Goal: Task Accomplishment & Management: Use online tool/utility

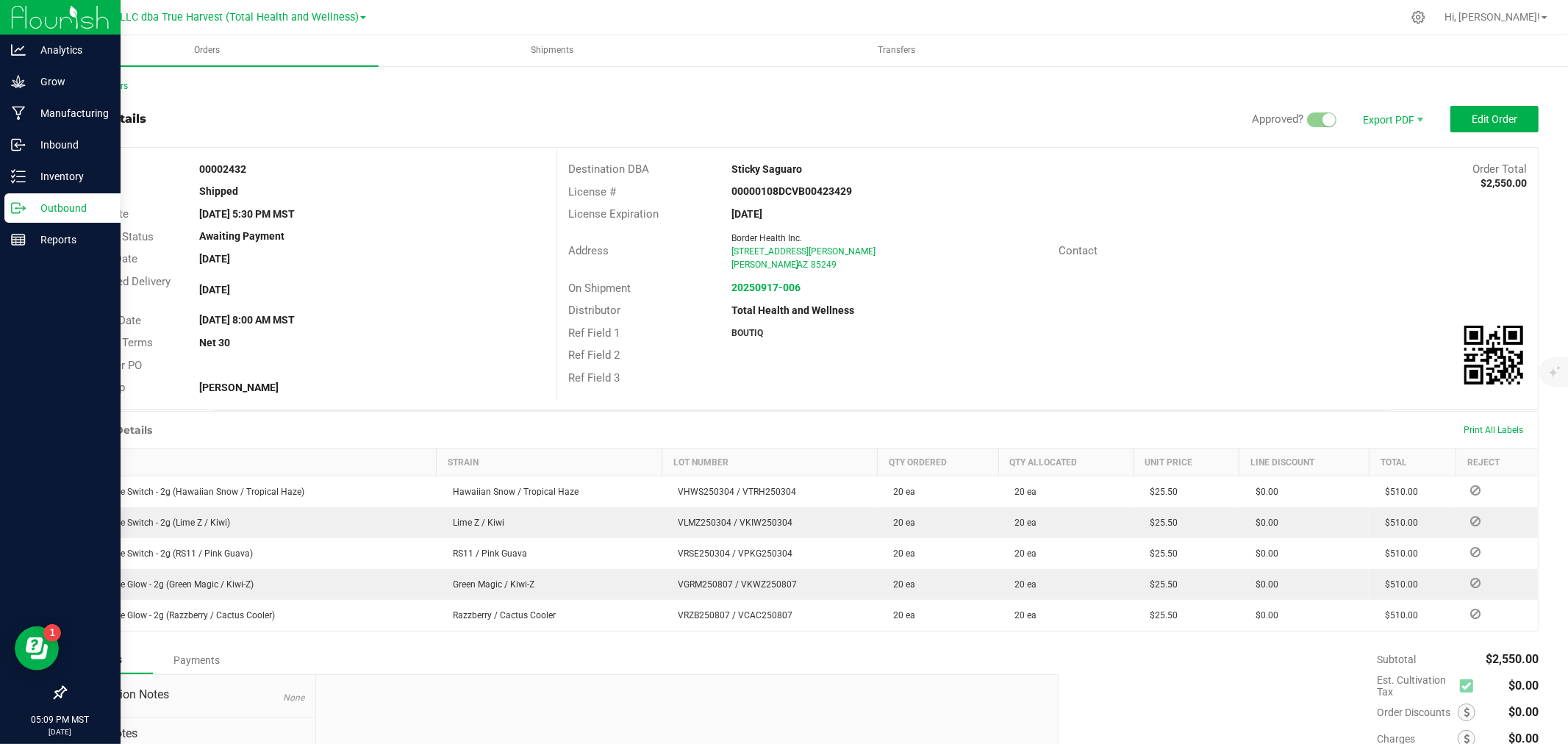
click at [41, 211] on p "Outbound" at bounding box center [70, 208] width 88 height 17
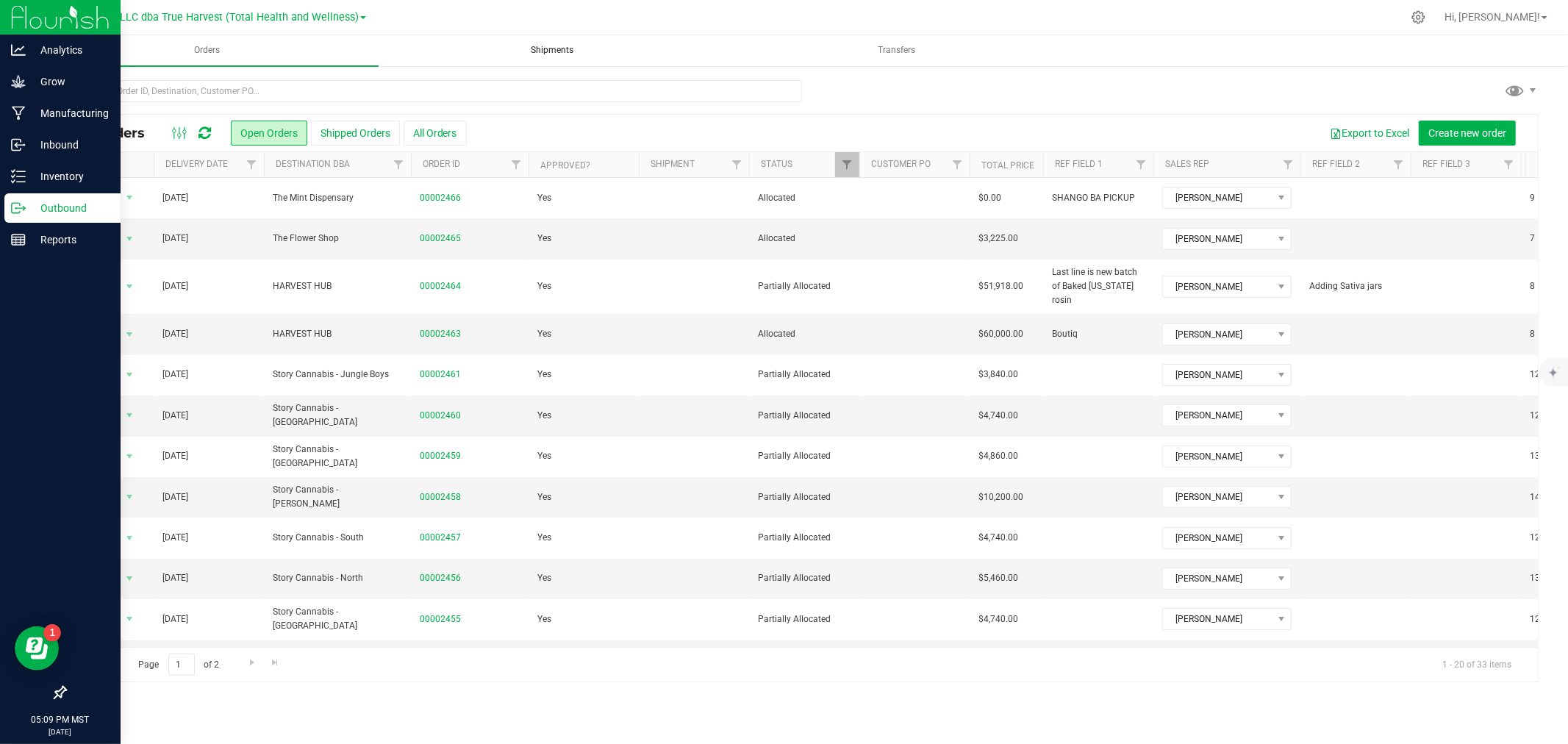
click at [560, 47] on span "Shipments" at bounding box center [552, 50] width 82 height 13
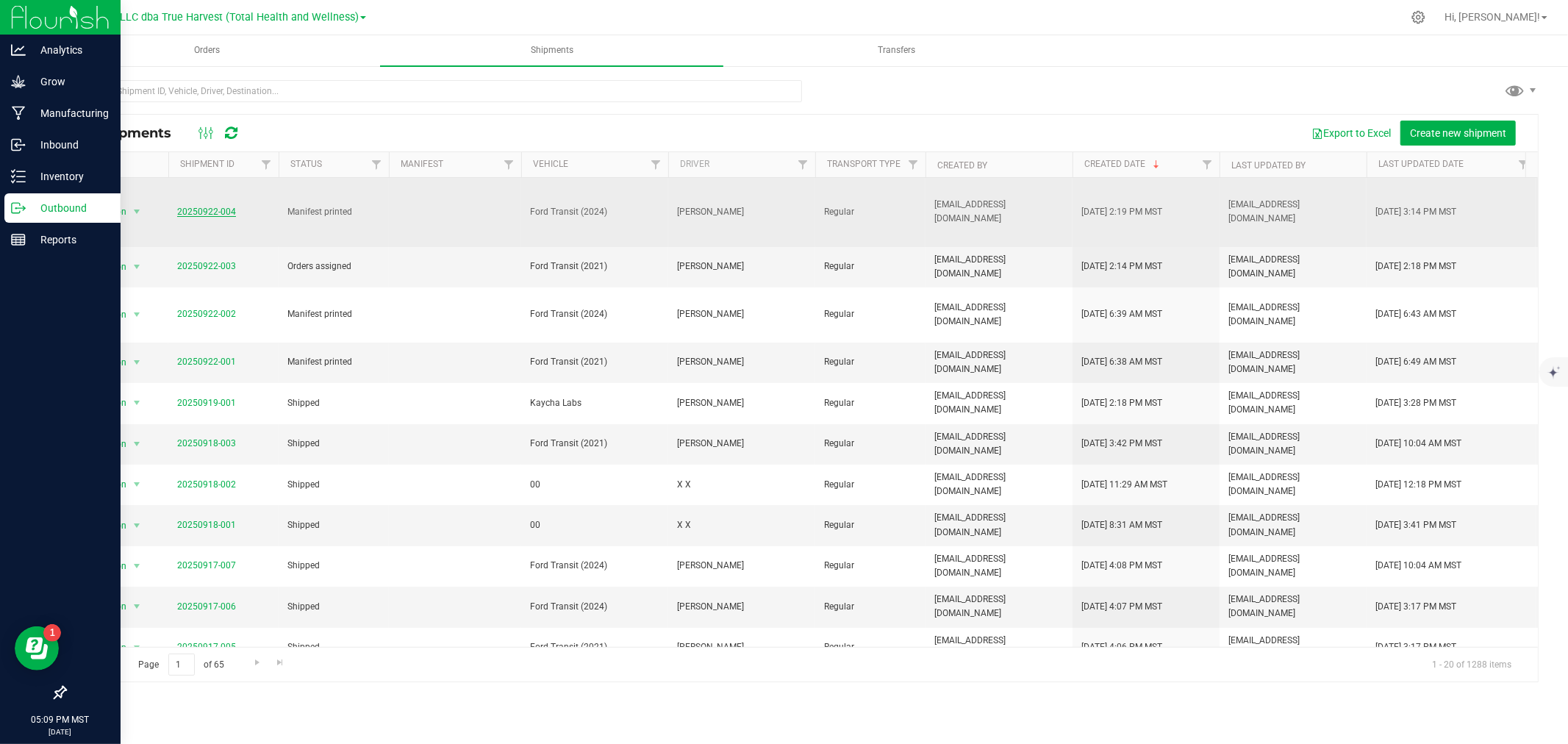
click at [230, 207] on link "20250922-004" at bounding box center [207, 211] width 59 height 10
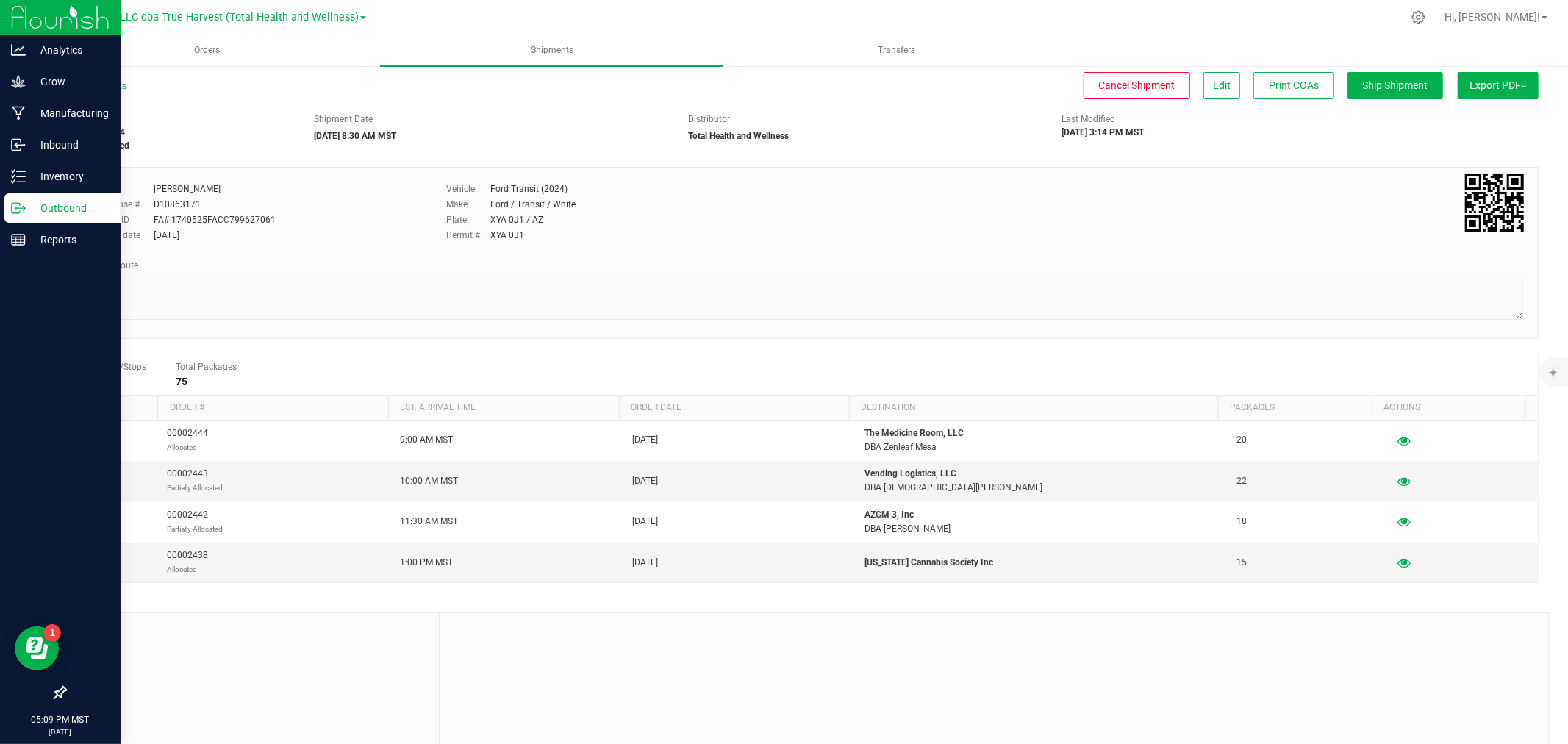
click at [1466, 77] on button "Export PDF" at bounding box center [1499, 85] width 81 height 27
click at [1461, 114] on span "Manifest by Package ID" at bounding box center [1477, 118] width 93 height 10
